Goal: Task Accomplishment & Management: Use online tool/utility

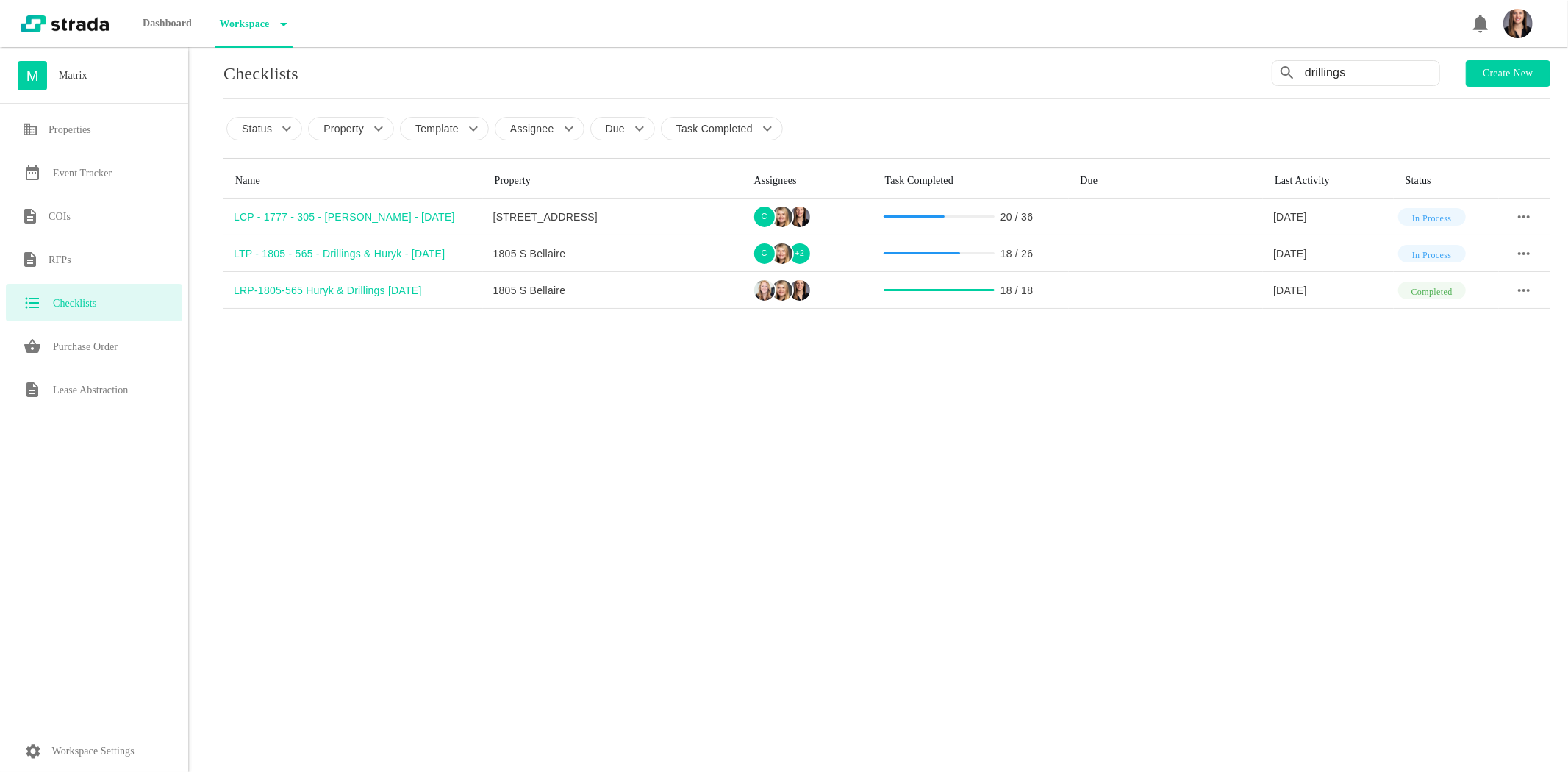
drag, startPoint x: 1256, startPoint y: 67, endPoint x: 1202, endPoint y: 65, distance: 54.0
click at [1202, 65] on div "Checklists drillings Create new" at bounding box center [887, 74] width 1327 height 27
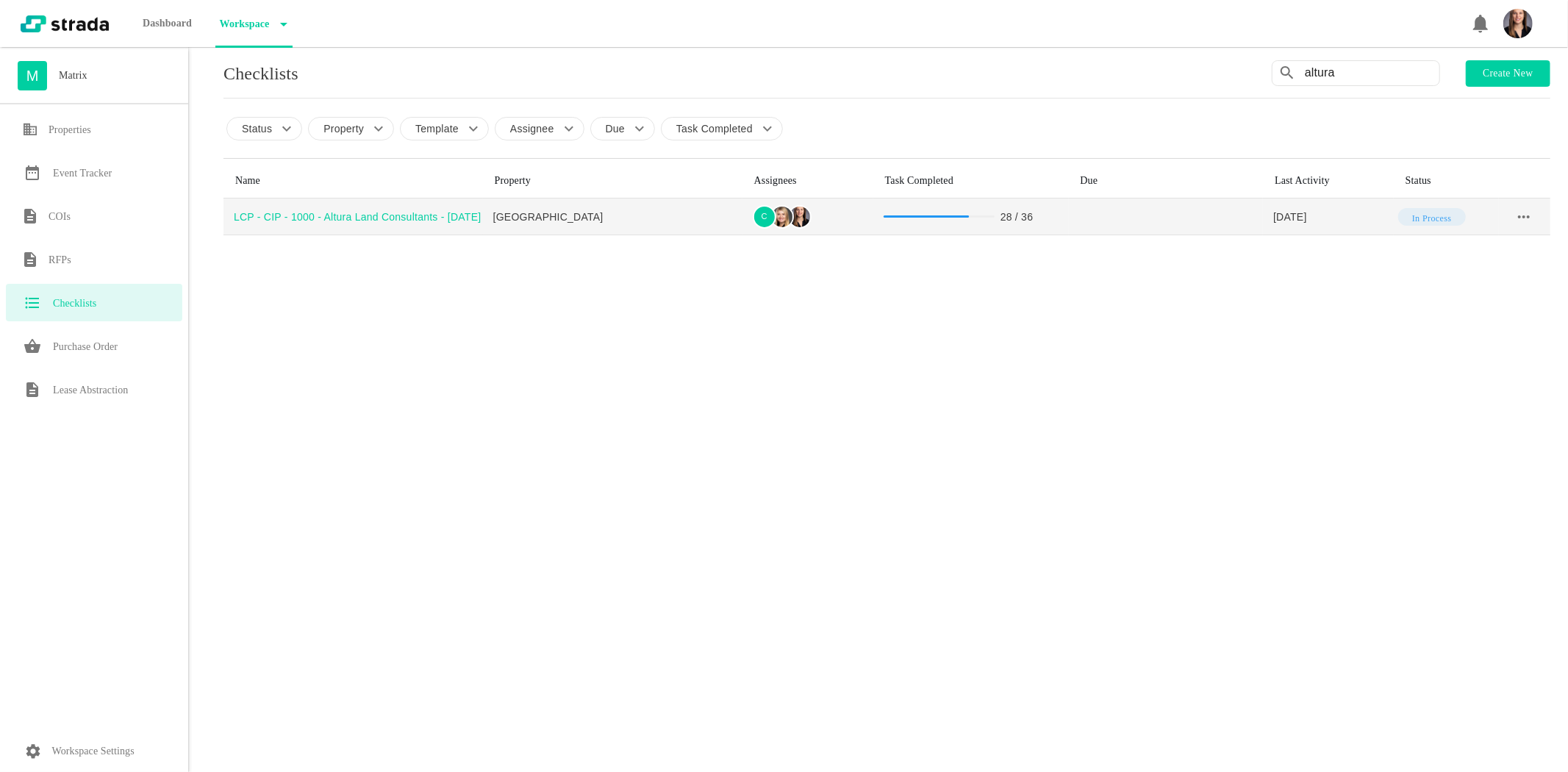
type input "altura"
click at [424, 225] on td "LCP - CIP - 1000 - Altura Land Consultants - [DATE]" at bounding box center [353, 217] width 260 height 36
click at [429, 219] on div "LCP - CIP - 1000 - Altura Land Consultants - [DATE]" at bounding box center [359, 217] width 249 height 15
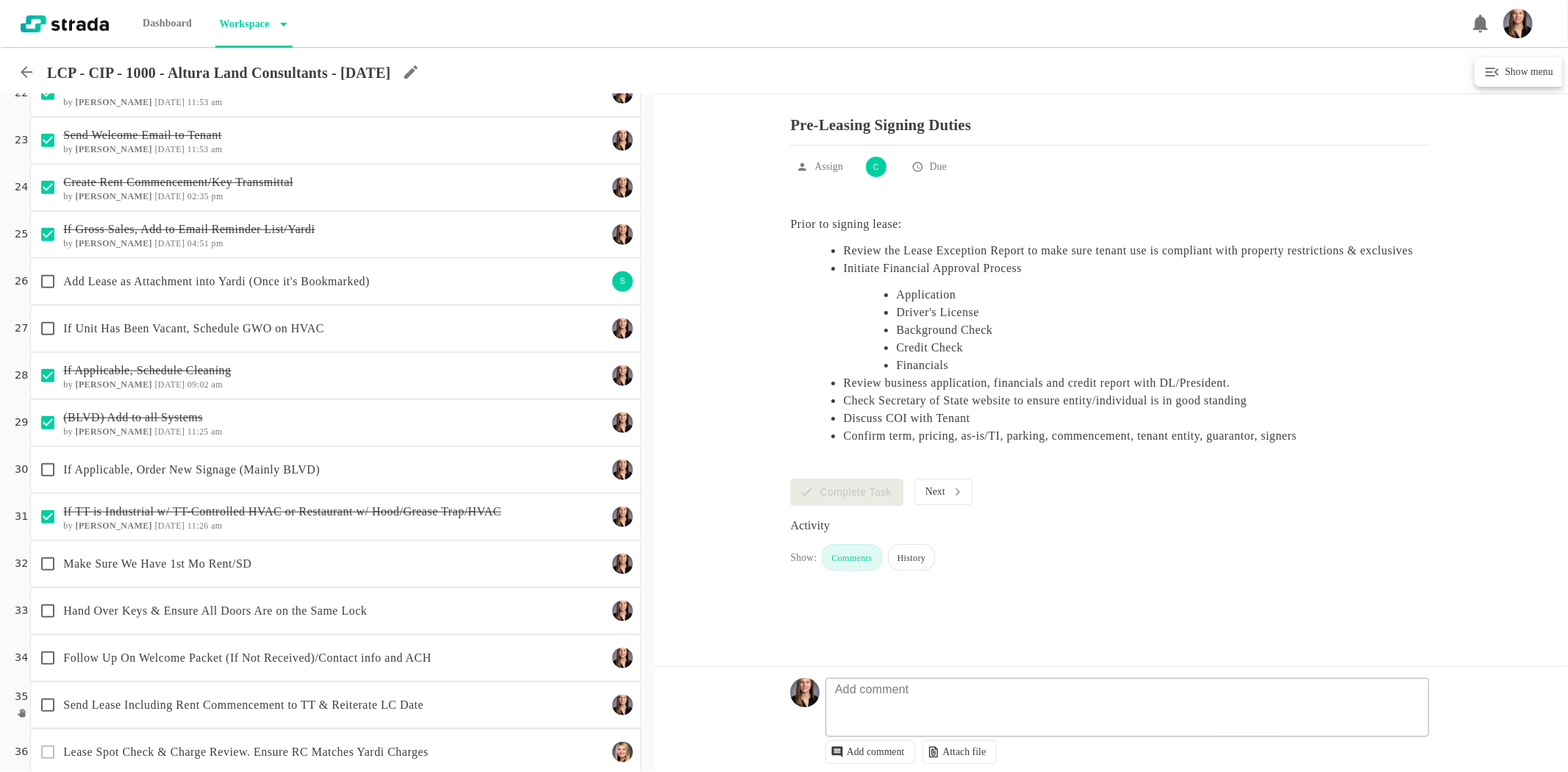
scroll to position [1041, 0]
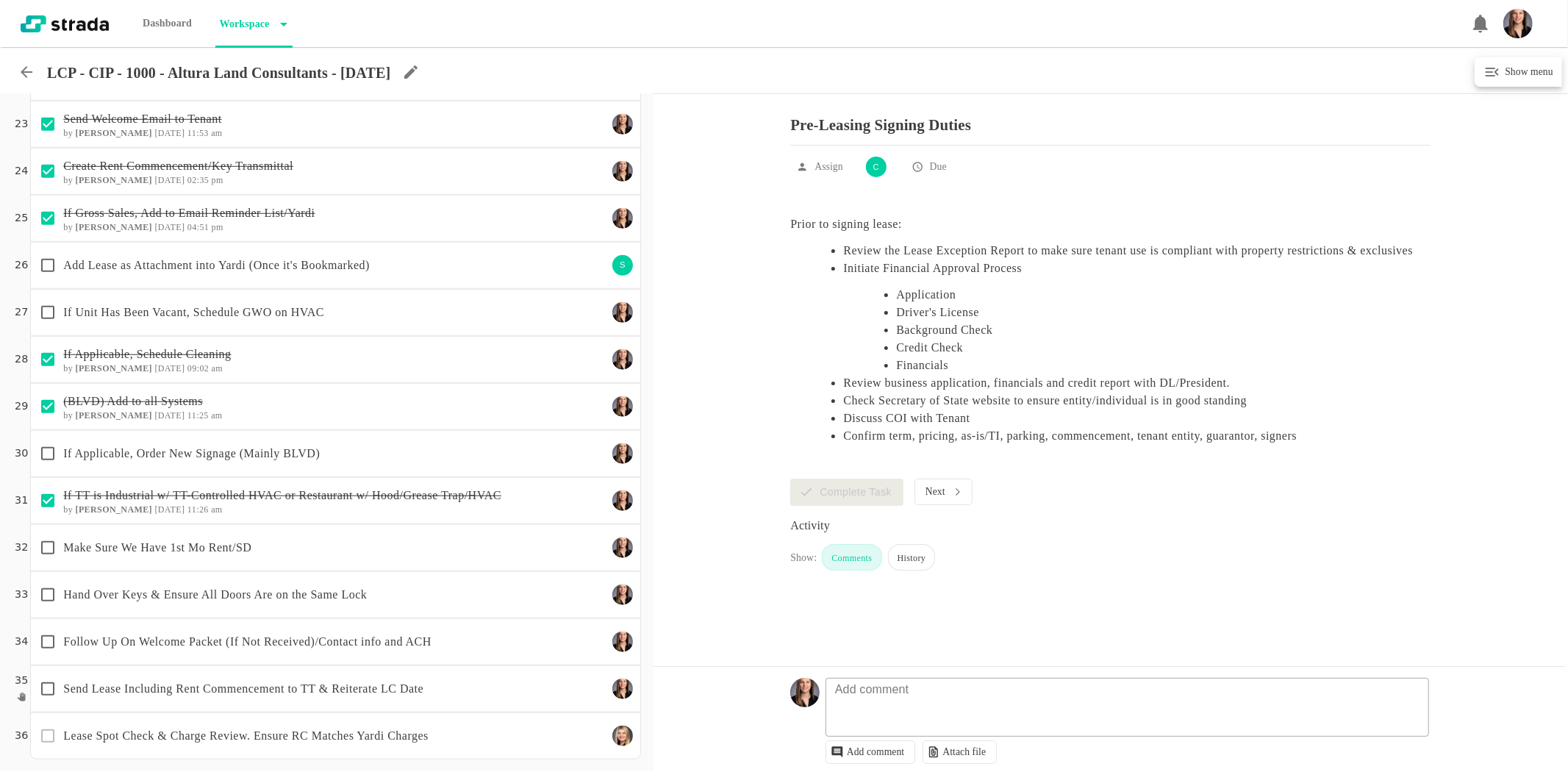
click at [420, 554] on p "Make Sure We Have 1st Mo Rent/SD" at bounding box center [334, 548] width 543 height 17
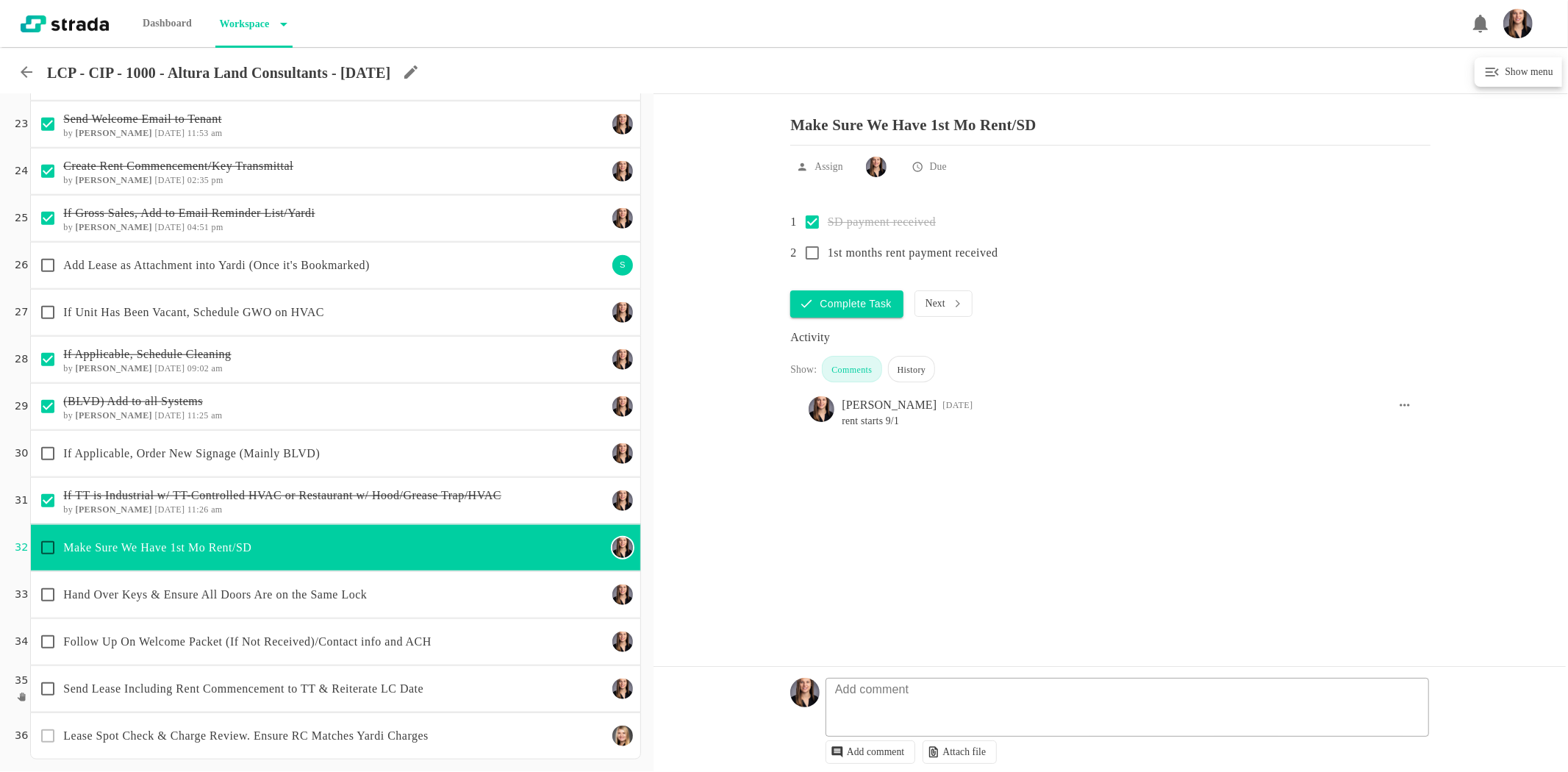
click at [314, 590] on p "Hand Over Keys & Ensure All Doors Are on the Same Lock" at bounding box center [334, 594] width 543 height 17
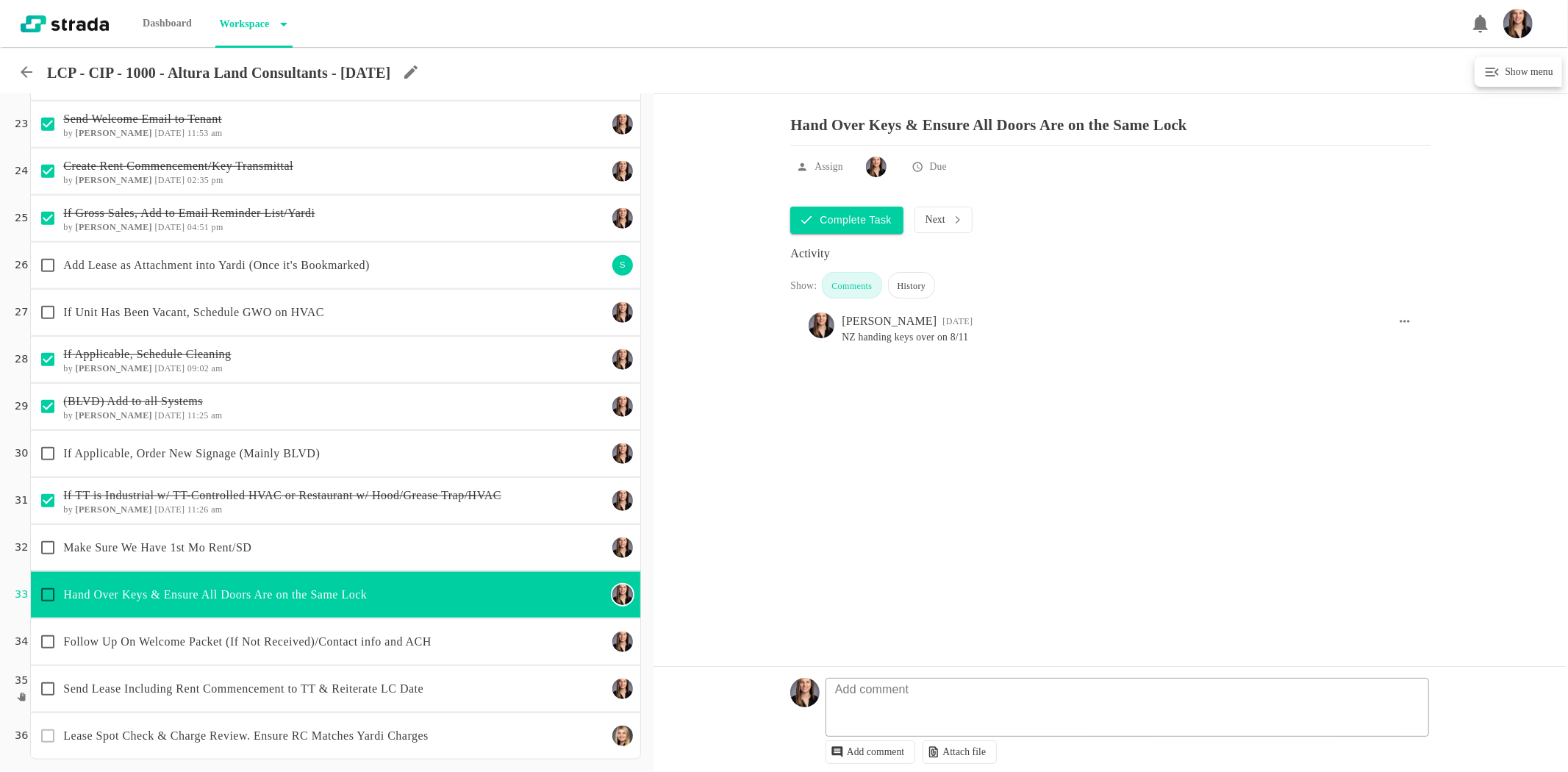
click at [49, 591] on input "checkbox" at bounding box center [48, 595] width 31 height 31
click at [185, 644] on p "Follow Up On Welcome Packet (If Not Received)/Contact info and ACH" at bounding box center [334, 642] width 543 height 17
checkbox input "true"
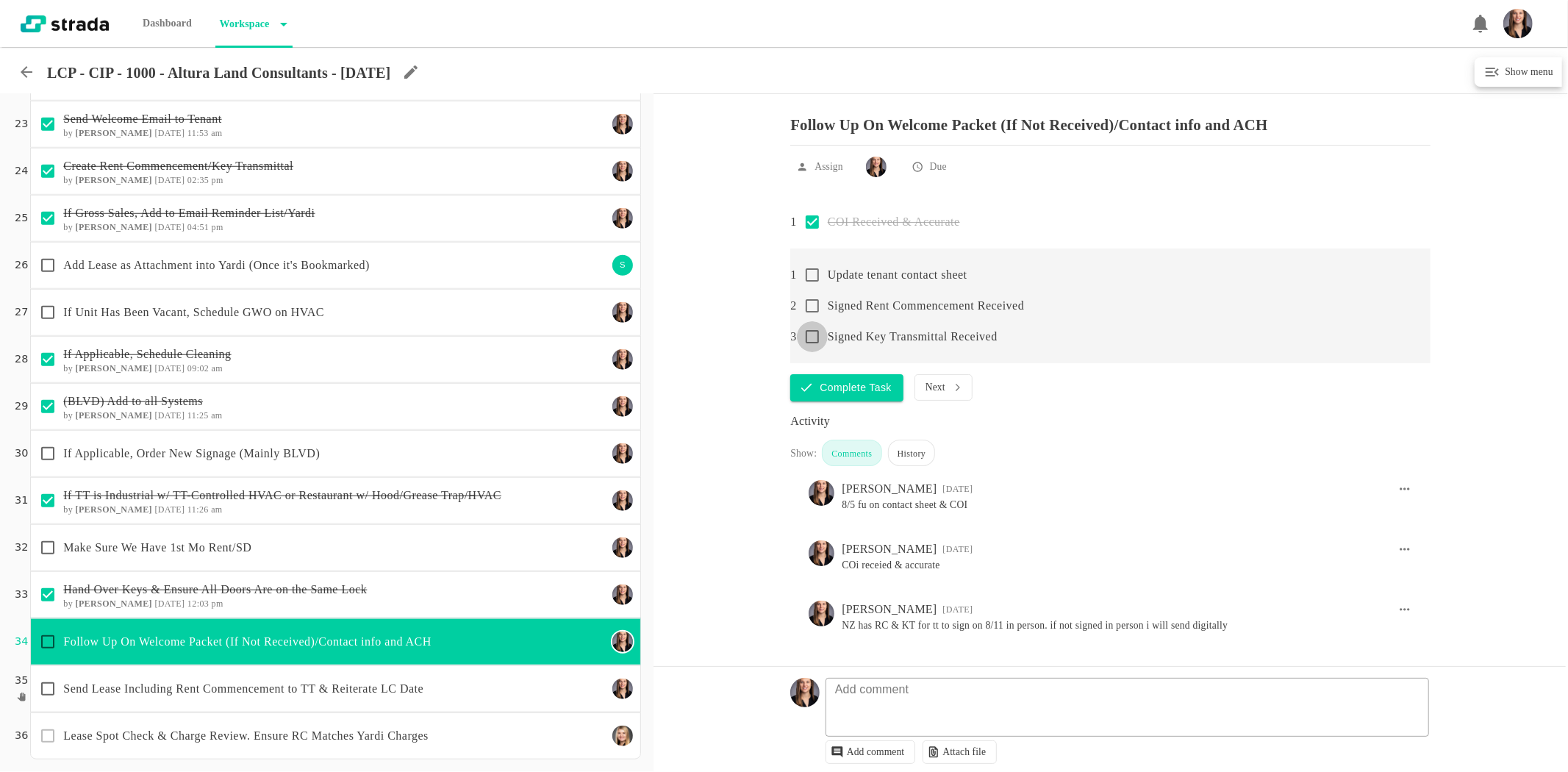
click at [813, 347] on input "checkbox" at bounding box center [813, 337] width 31 height 31
checkbox input "false"
click at [813, 314] on input "checkbox" at bounding box center [813, 306] width 31 height 31
checkbox input "false"
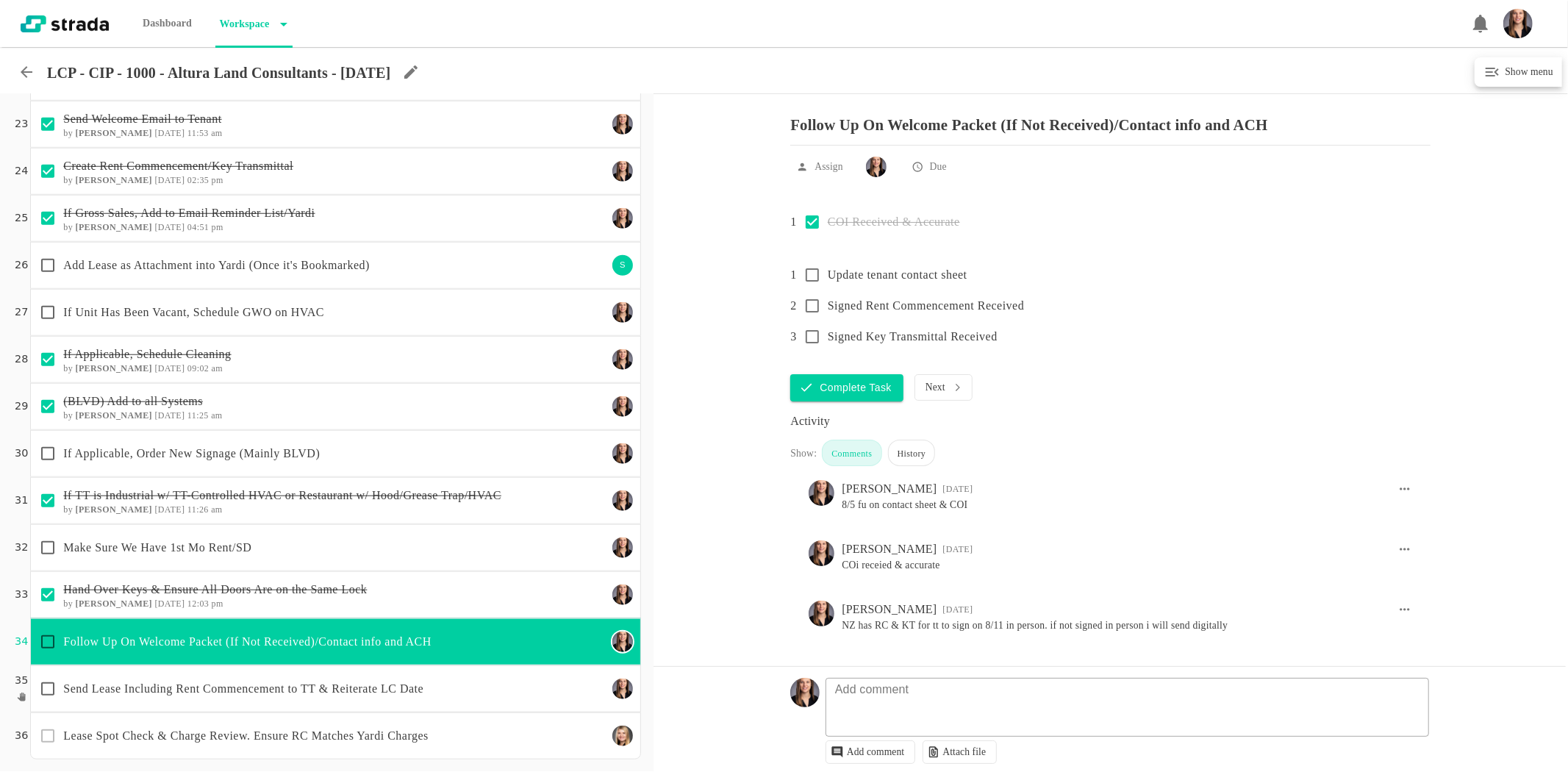
checkbox input "true"
